Goal: Transaction & Acquisition: Obtain resource

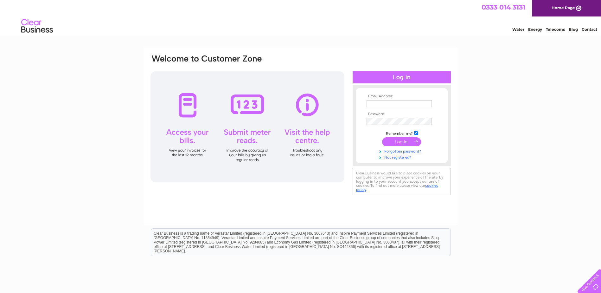
type input "[EMAIL_ADDRESS][DOMAIN_NAME]"
click at [400, 139] on input "submit" at bounding box center [401, 141] width 39 height 9
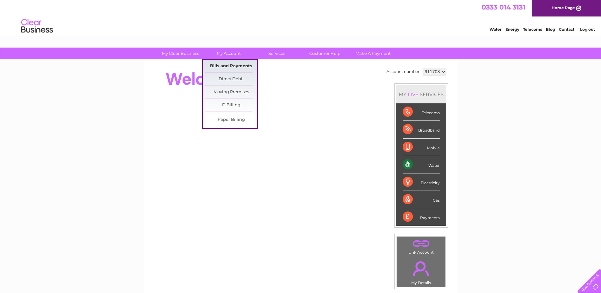
click at [222, 65] on link "Bills and Payments" at bounding box center [231, 66] width 52 height 13
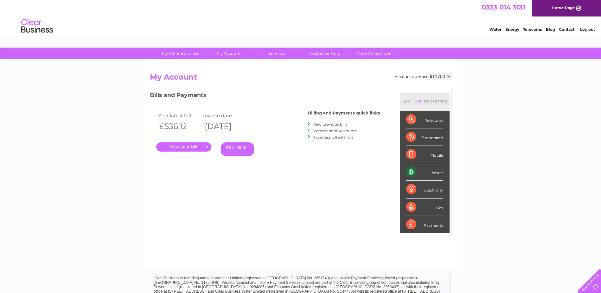
click at [181, 145] on link "." at bounding box center [183, 146] width 55 height 9
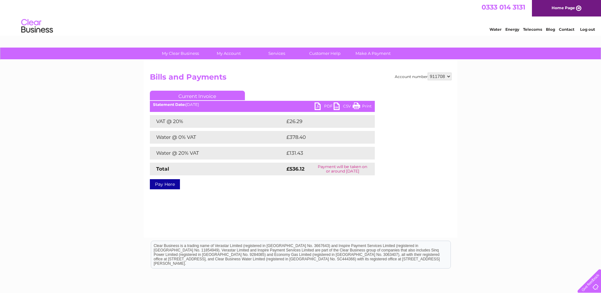
click at [323, 103] on link "PDF" at bounding box center [324, 106] width 19 height 9
click at [162, 12] on div "0333 014 3131 Home Page" at bounding box center [300, 8] width 601 height 16
